Goal: Find contact information: Find contact information

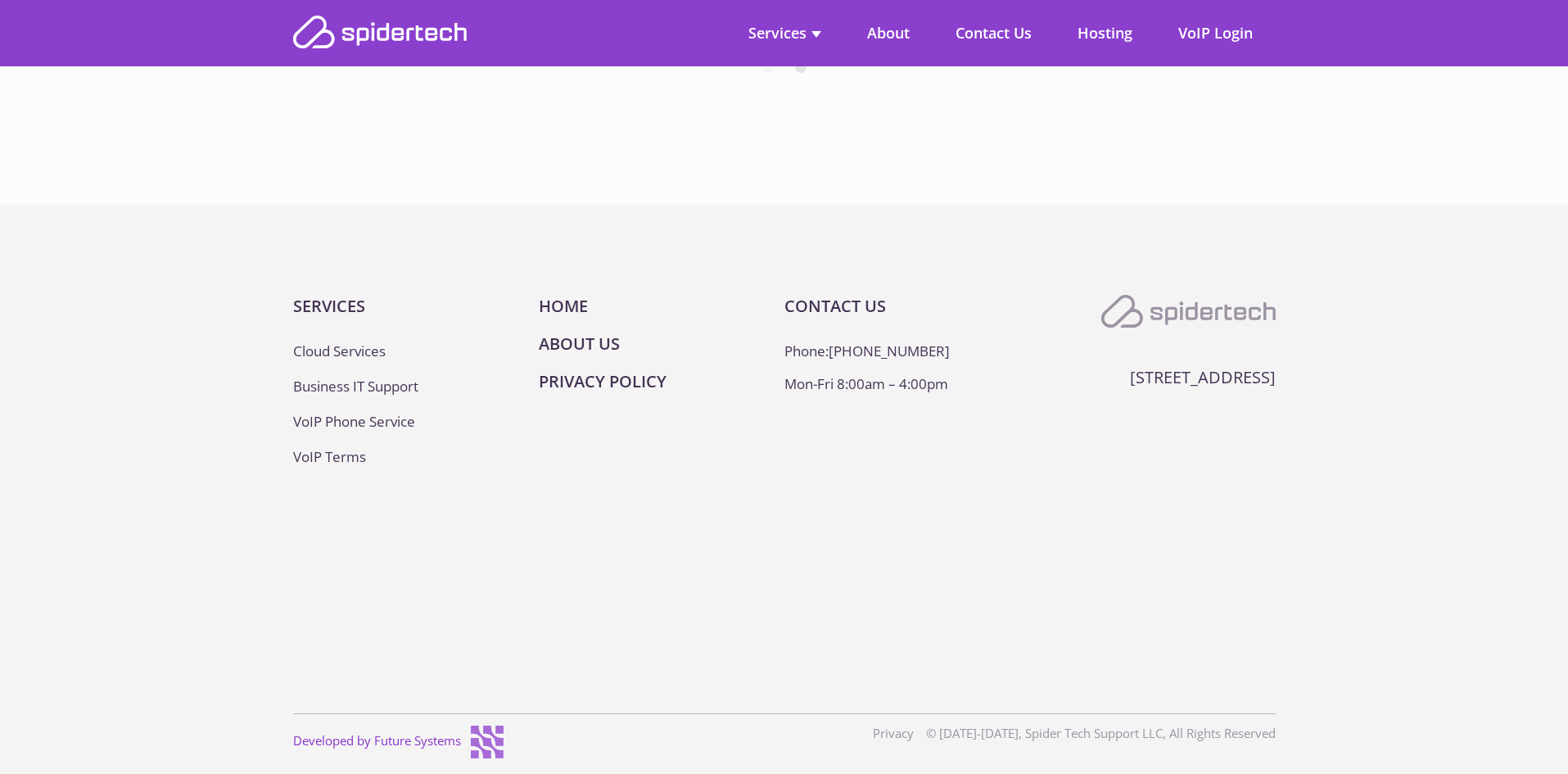
scroll to position [6446, 0]
click at [598, 340] on link "About Us" at bounding box center [579, 341] width 81 height 22
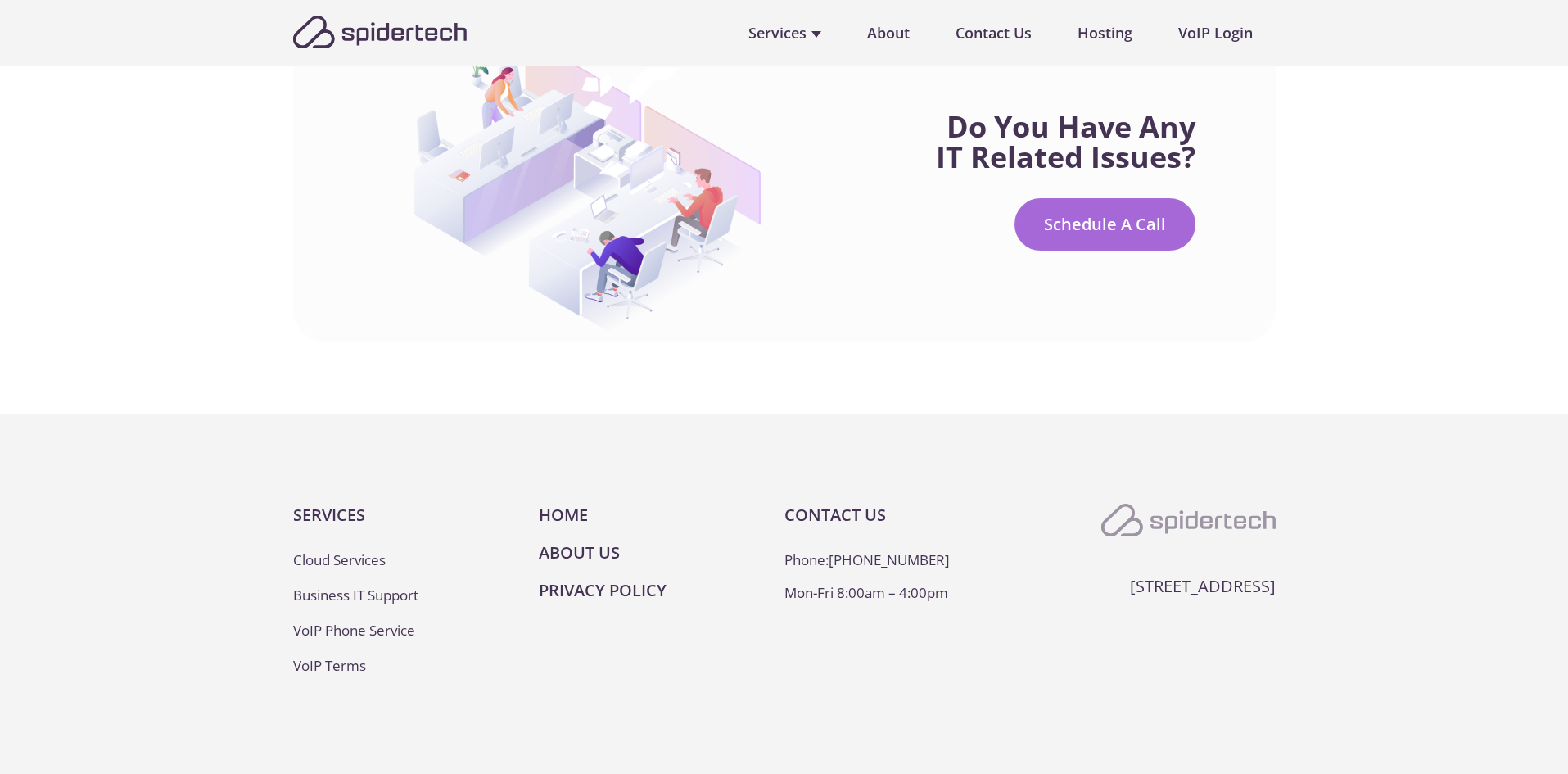
scroll to position [3240, 0]
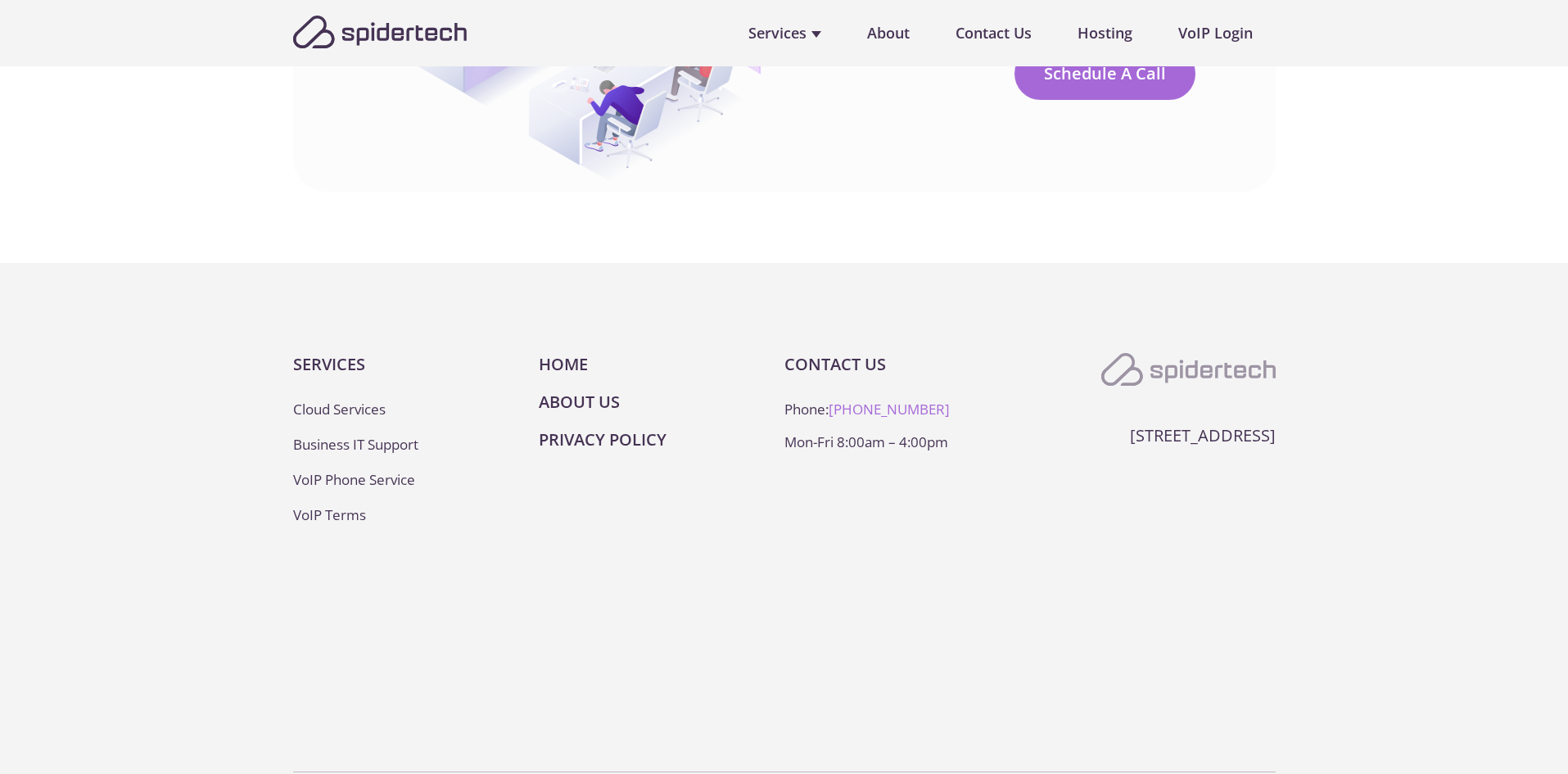
drag, startPoint x: 954, startPoint y: 345, endPoint x: 849, endPoint y: 350, distance: 105.1
click at [849, 400] on li "Phone: [PHONE_NUMBER]" at bounding box center [907, 409] width 246 height 19
